Goal: Transaction & Acquisition: Book appointment/travel/reservation

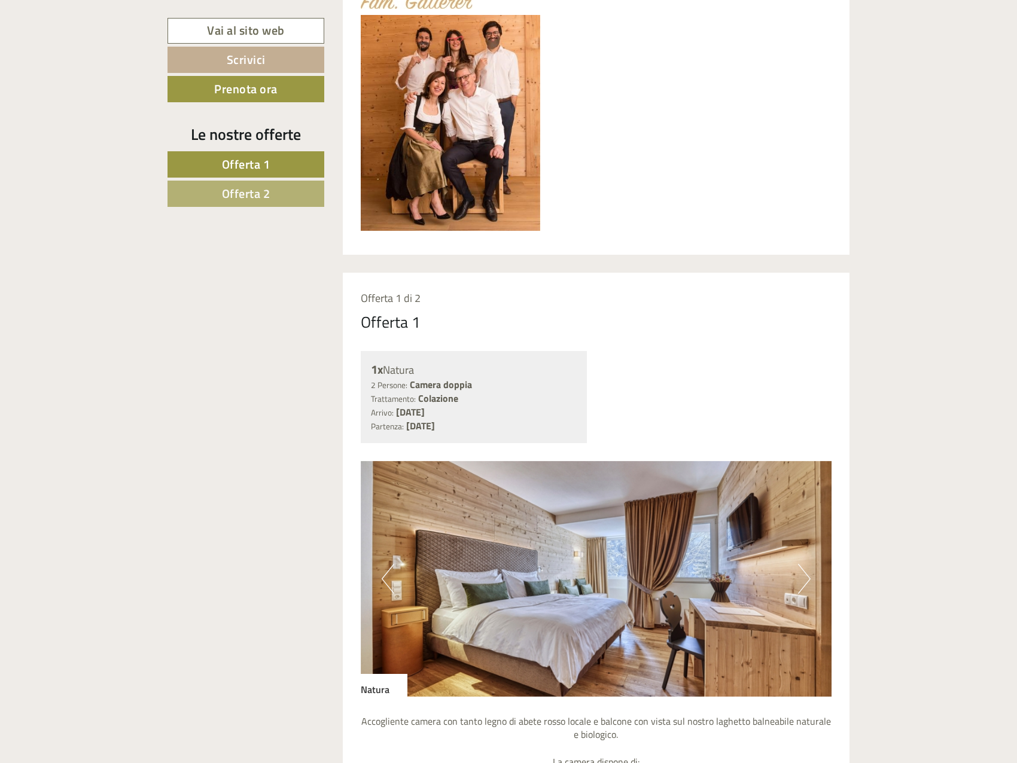
scroll to position [718, 0]
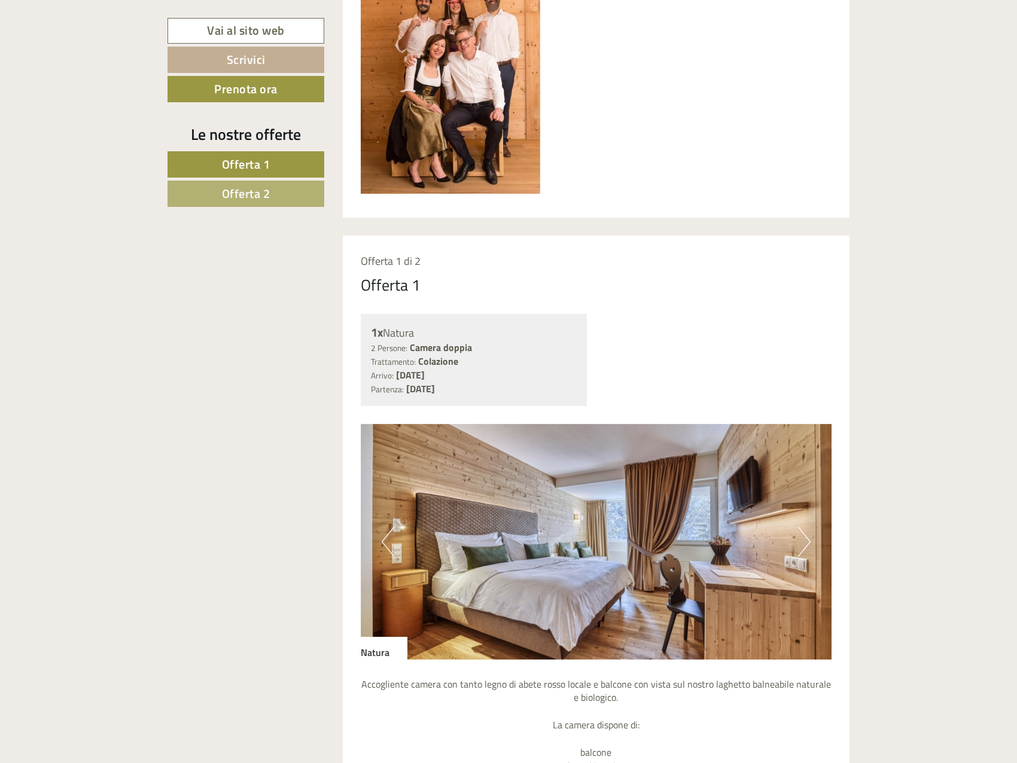
click at [266, 195] on span "Offerta 2" at bounding box center [246, 193] width 48 height 19
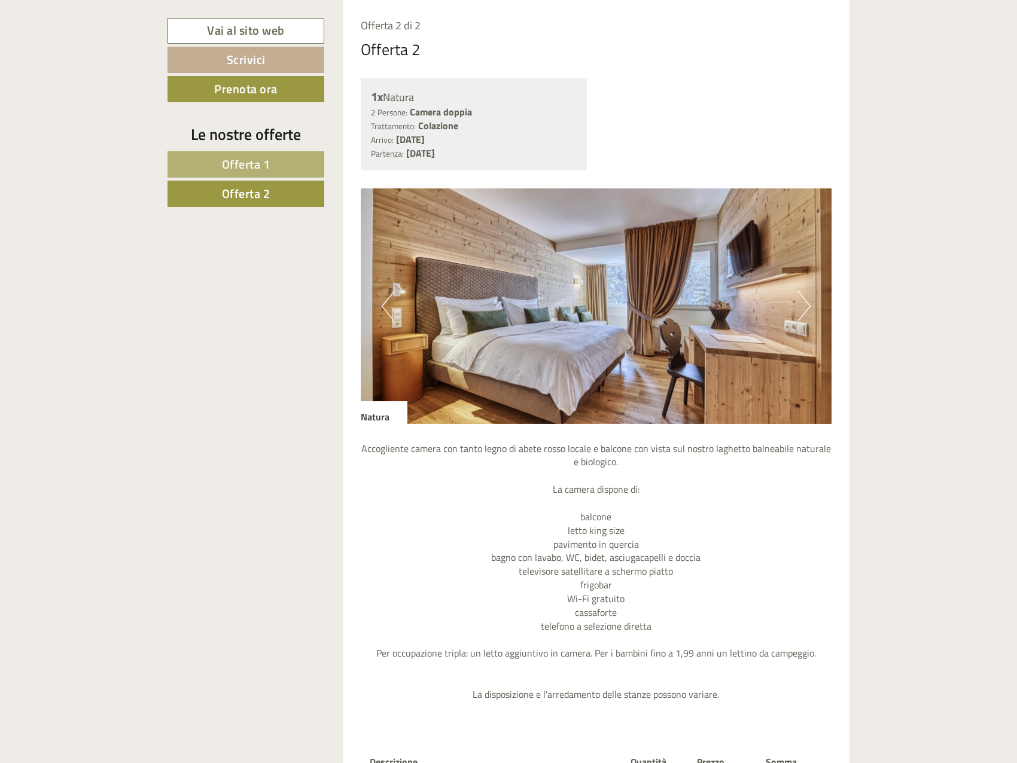
click at [253, 158] on span "Offerta 1" at bounding box center [246, 164] width 48 height 19
click at [251, 185] on span "Offerta 2" at bounding box center [246, 193] width 48 height 19
click at [255, 153] on link "Offerta 1" at bounding box center [245, 164] width 157 height 26
click at [255, 183] on link "Offerta 2" at bounding box center [245, 194] width 157 height 26
click at [266, 148] on div "Le nostre offerte Offerta 1 Offerta 2" at bounding box center [247, 171] width 160 height 97
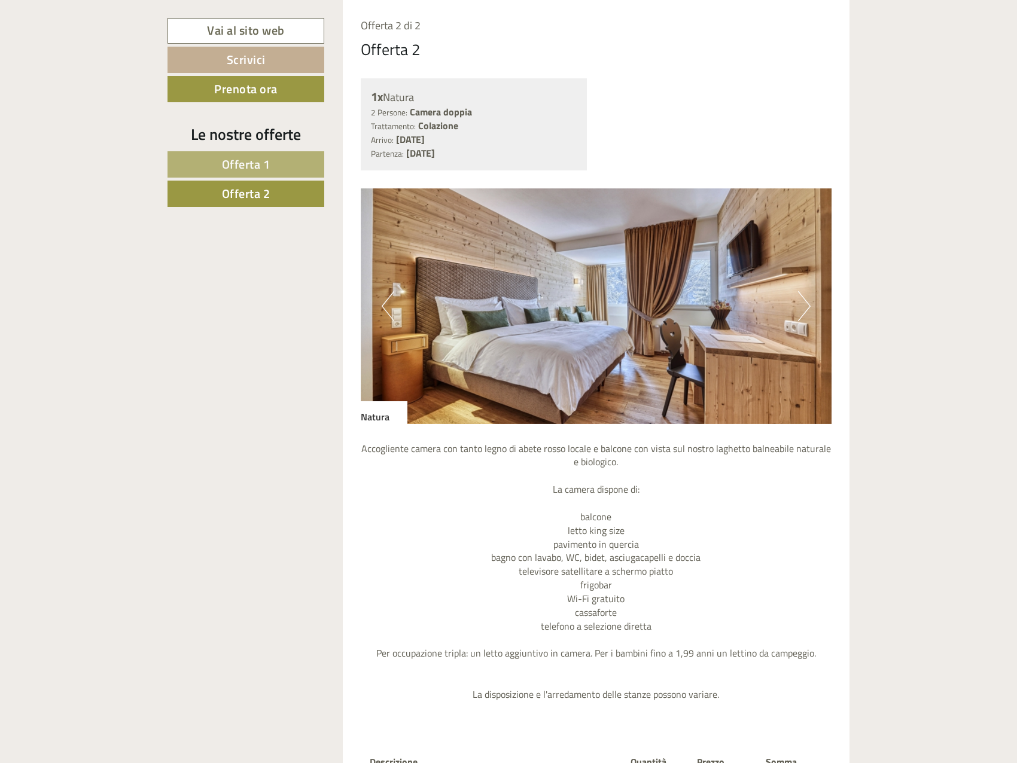
click at [261, 170] on span "Offerta 1" at bounding box center [246, 164] width 48 height 19
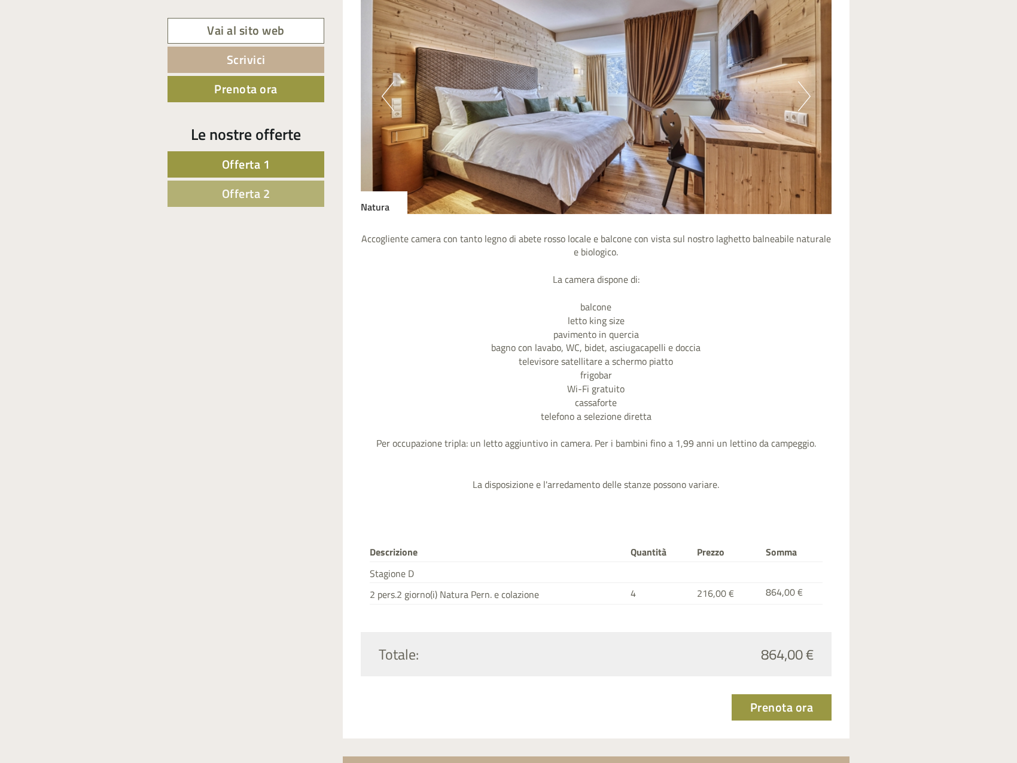
scroll to position [893, 0]
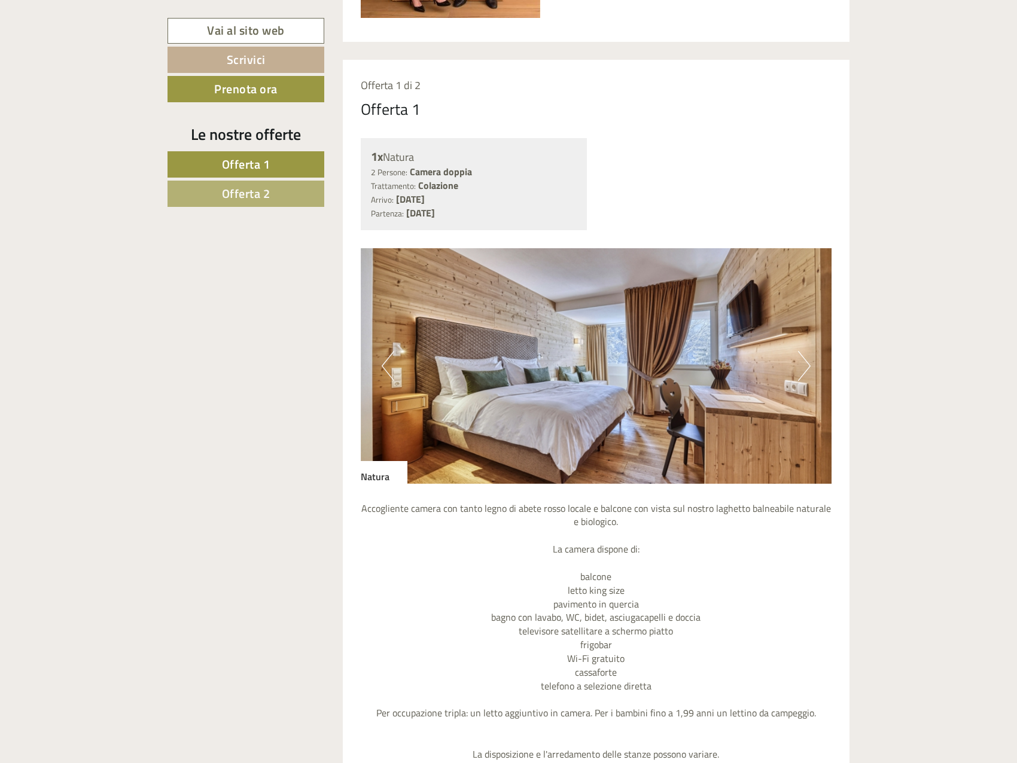
click at [249, 186] on span "Offerta 2" at bounding box center [246, 193] width 48 height 19
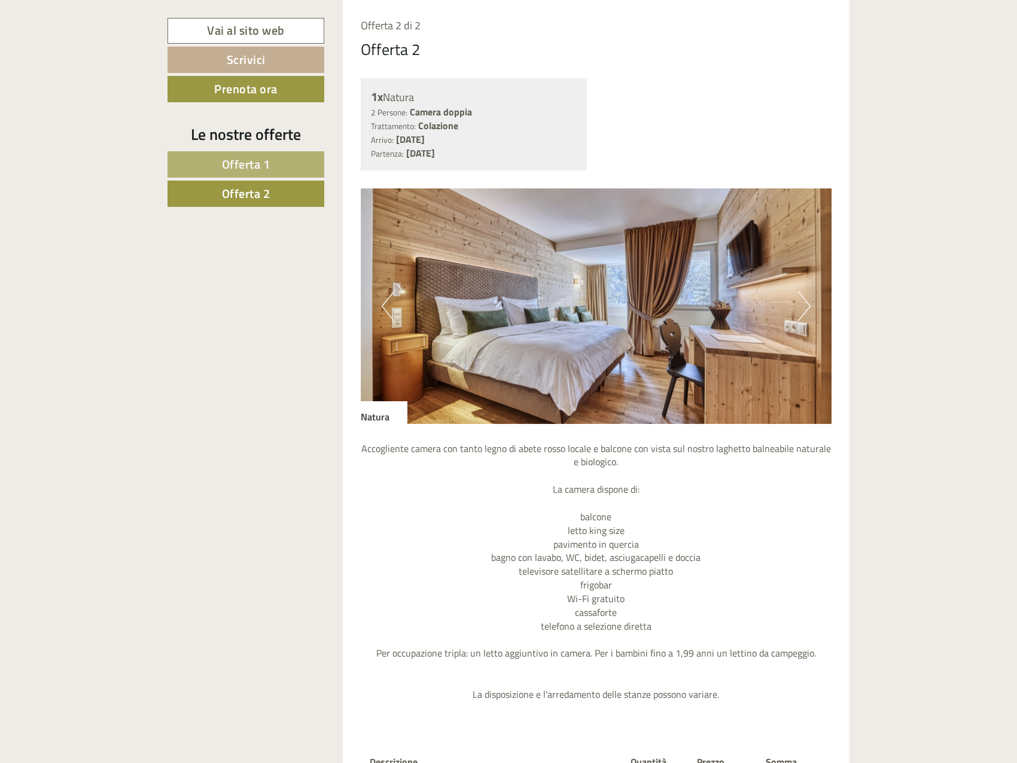
click at [258, 155] on span "Offerta 1" at bounding box center [246, 164] width 48 height 19
click at [258, 187] on span "Offerta 2" at bounding box center [246, 193] width 48 height 19
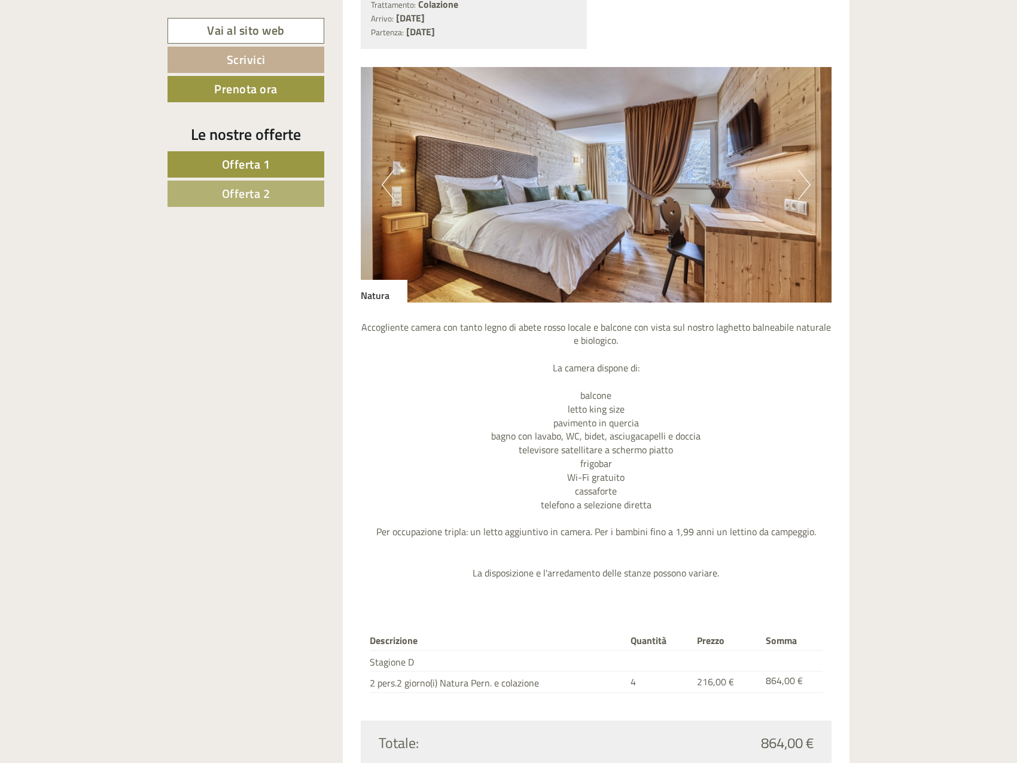
scroll to position [1076, 0]
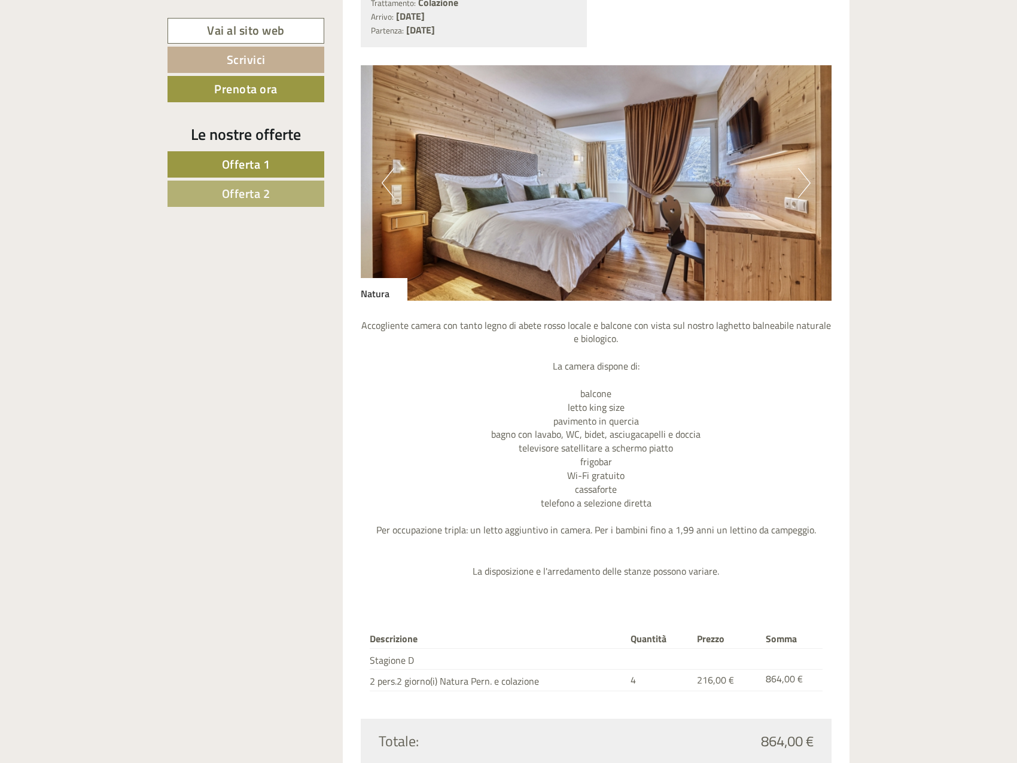
click at [267, 195] on span "Offerta 2" at bounding box center [246, 193] width 48 height 19
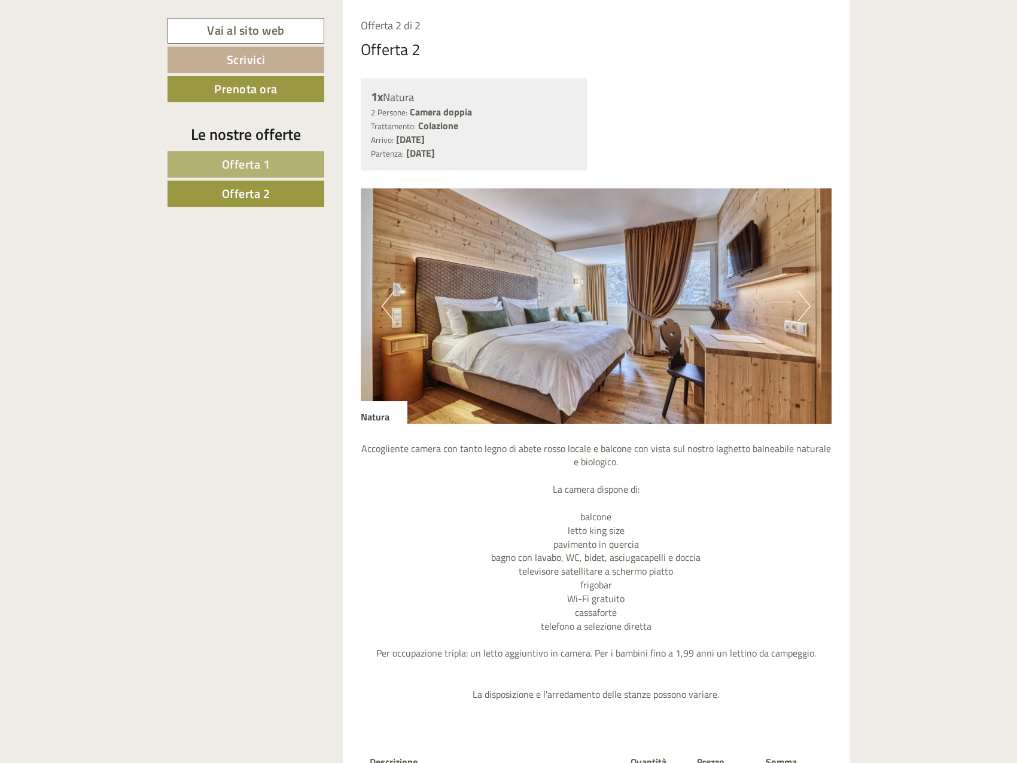
click at [268, 170] on span "Offerta 1" at bounding box center [246, 164] width 48 height 19
click at [277, 195] on link "Offerta 2" at bounding box center [245, 194] width 157 height 26
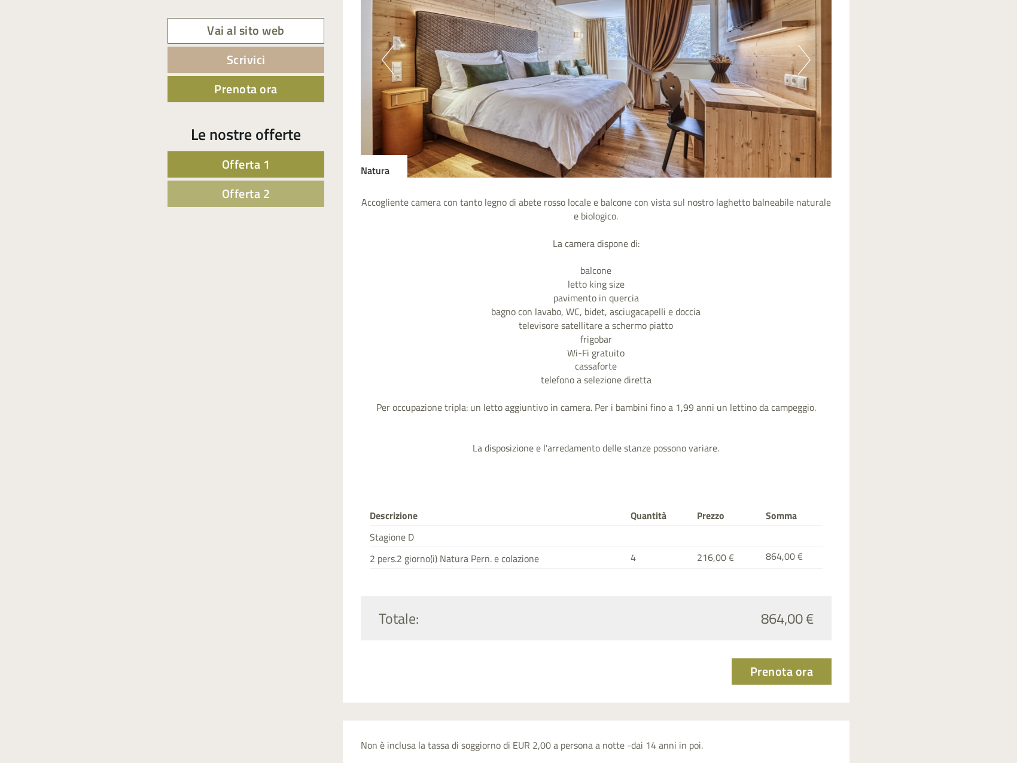
scroll to position [2452, 0]
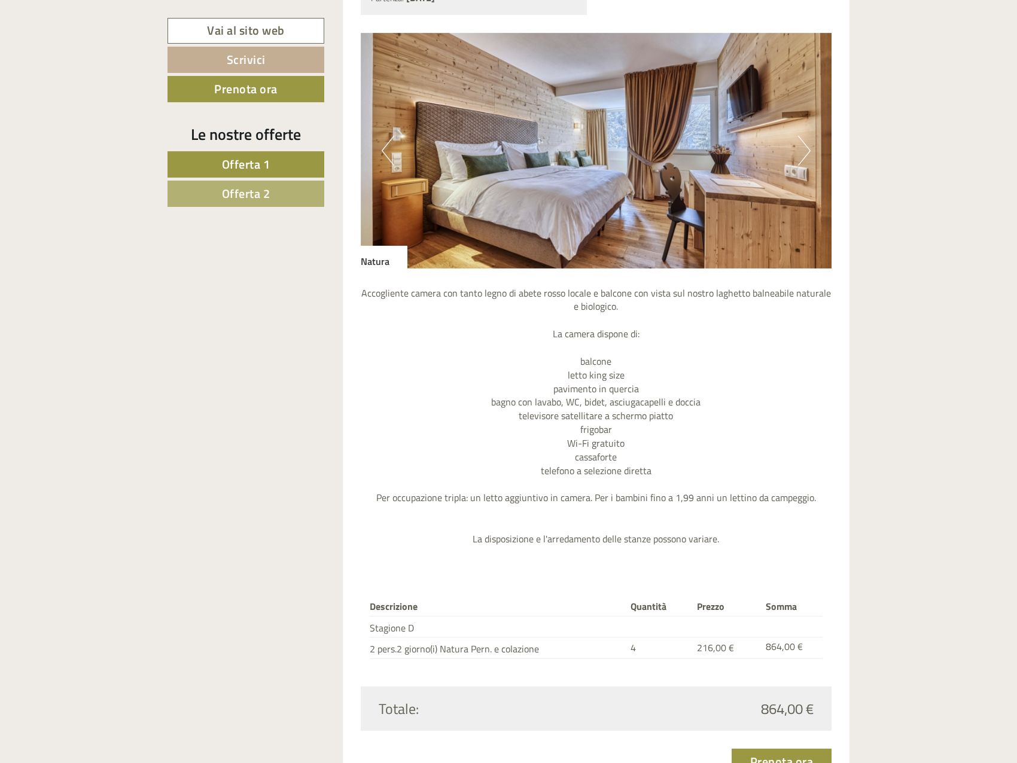
scroll to position [1136, 0]
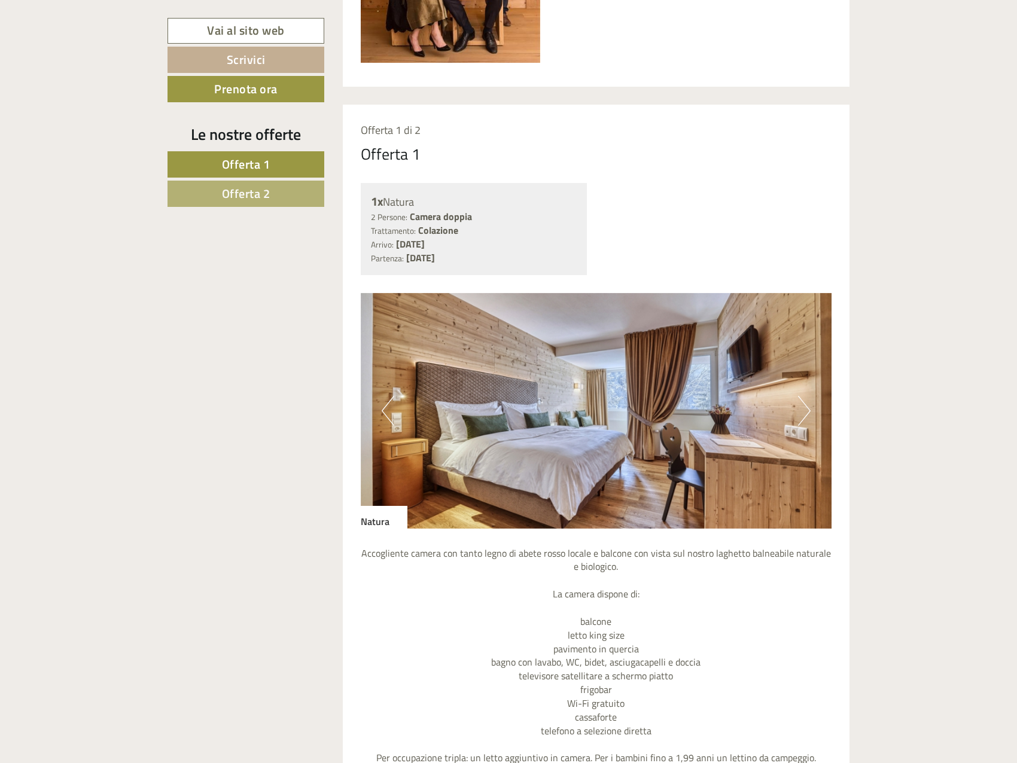
scroll to position [1196, 0]
